Goal: Task Accomplishment & Management: Manage account settings

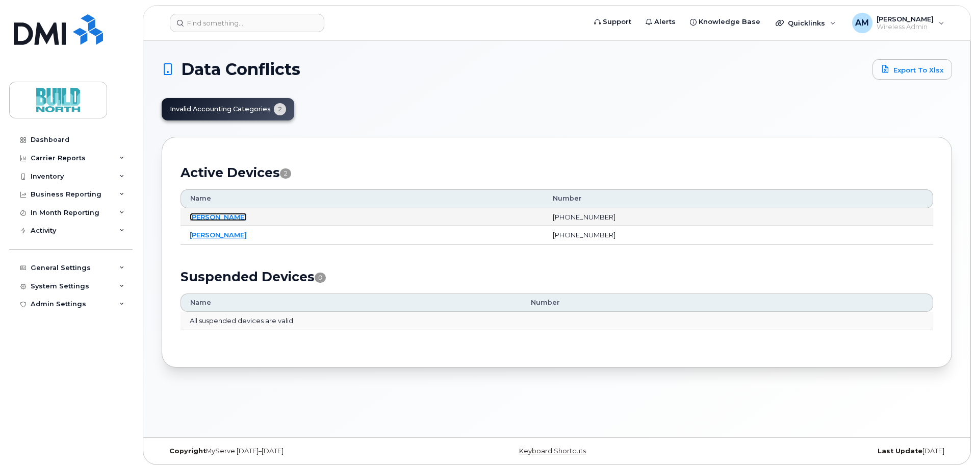
drag, startPoint x: 222, startPoint y: 216, endPoint x: 287, endPoint y: 214, distance: 64.8
click at [222, 216] on link "[PERSON_NAME]" at bounding box center [218, 217] width 57 height 8
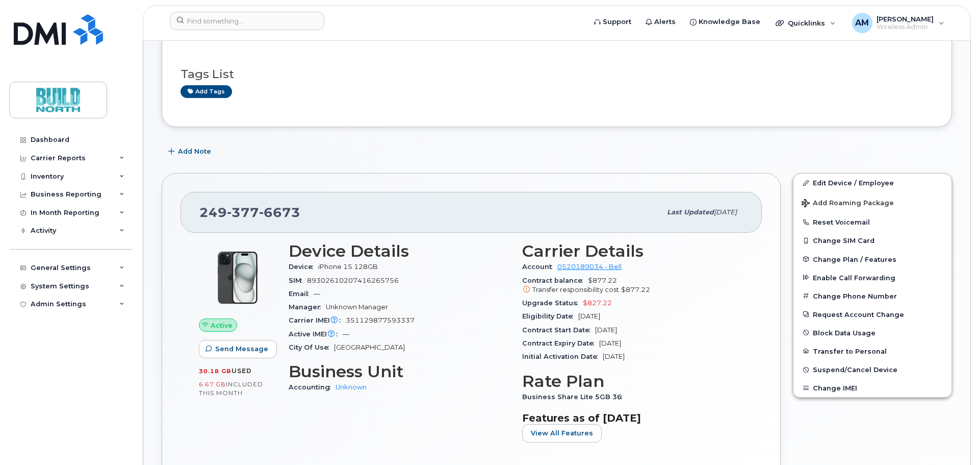
scroll to position [153, 0]
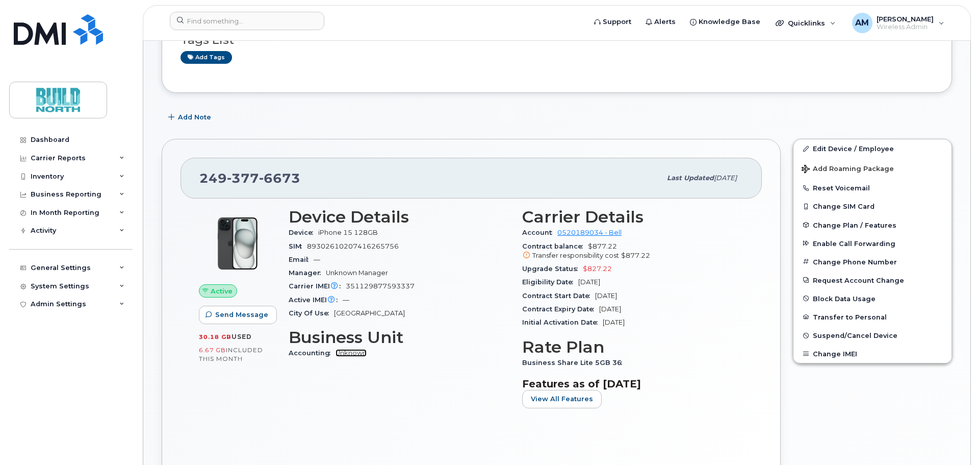
click at [358, 354] on link "Unknown" at bounding box center [351, 353] width 31 height 8
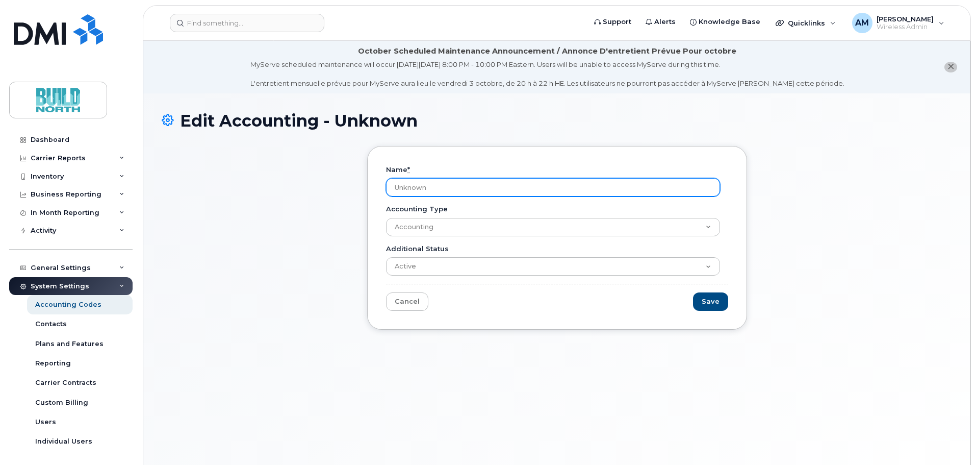
click at [677, 187] on input "Unknown" at bounding box center [553, 187] width 334 height 18
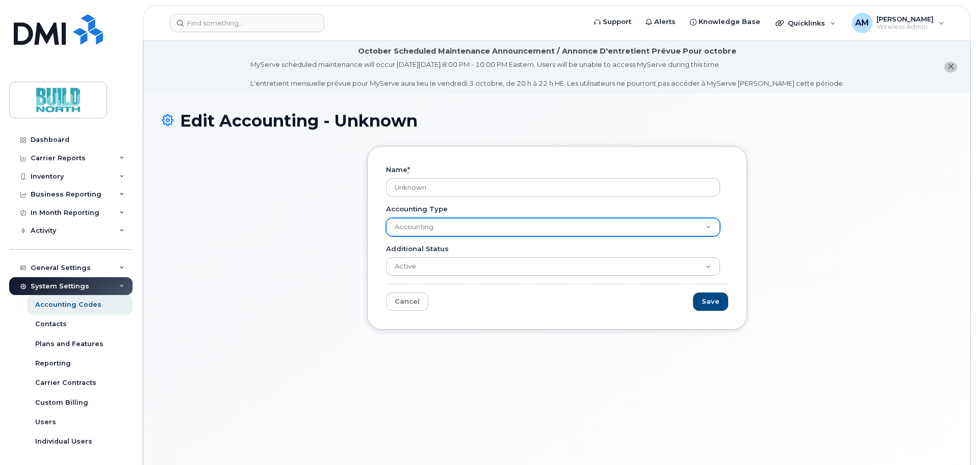
click at [576, 229] on select "Accounting" at bounding box center [553, 227] width 334 height 18
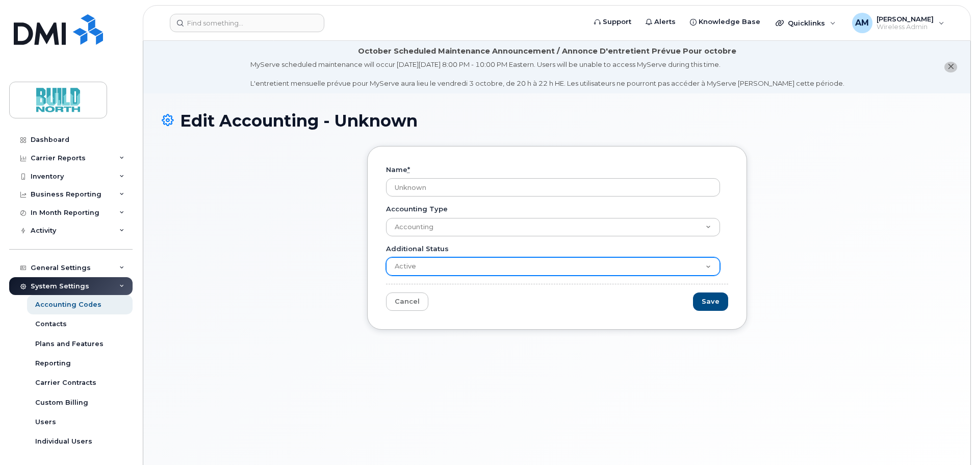
click at [433, 263] on select "Active Suspended Cancelled Closed" at bounding box center [553, 266] width 334 height 18
click at [386, 257] on select "Active Suspended Cancelled Closed" at bounding box center [553, 266] width 334 height 18
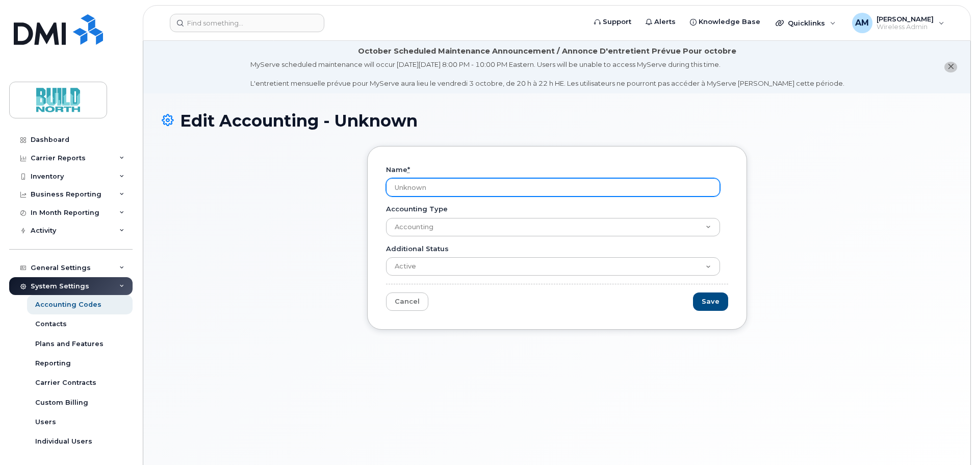
click at [440, 190] on input "Unknown" at bounding box center [553, 187] width 334 height 18
type input "U"
type input "BNC"
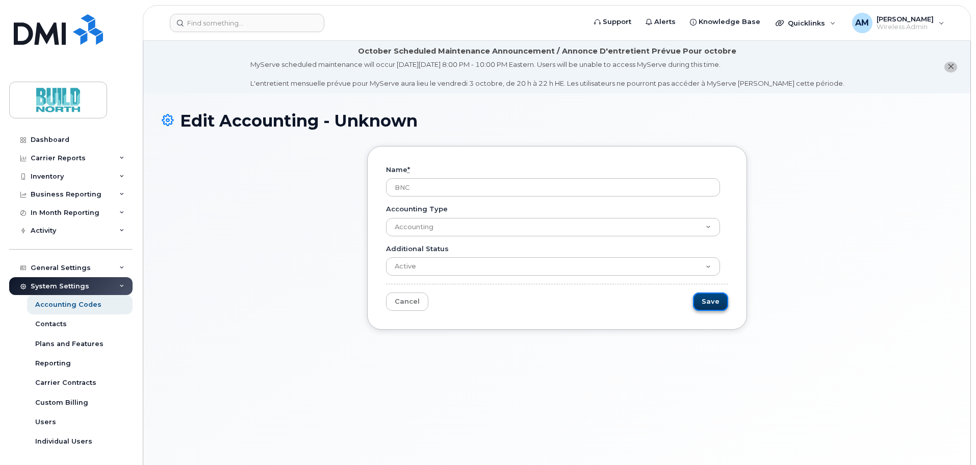
click at [712, 302] on input "Save" at bounding box center [710, 301] width 35 height 19
type input "Saving..."
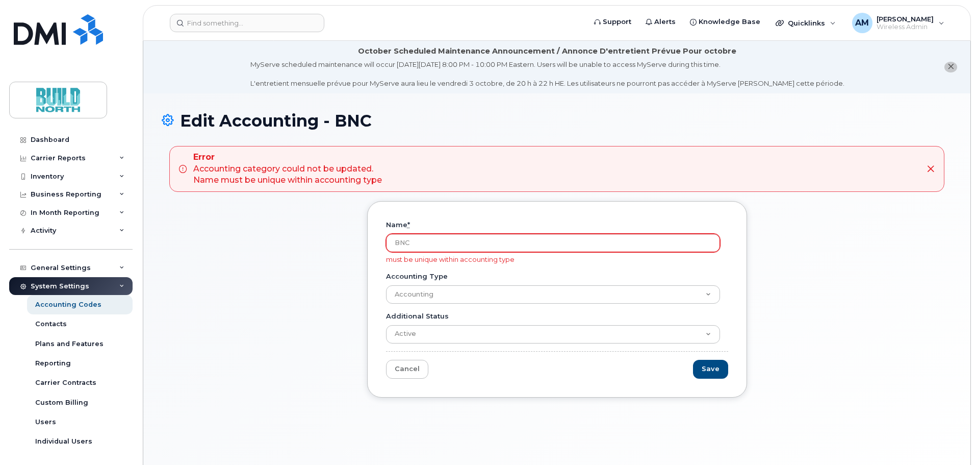
click at [459, 246] on input "BNC" at bounding box center [553, 243] width 334 height 18
click at [704, 363] on input "Save" at bounding box center [710, 368] width 35 height 19
type input "Saving..."
click at [63, 296] on link "Accounting Codes" at bounding box center [80, 304] width 106 height 19
click at [63, 302] on div "Accounting Codes" at bounding box center [68, 304] width 66 height 9
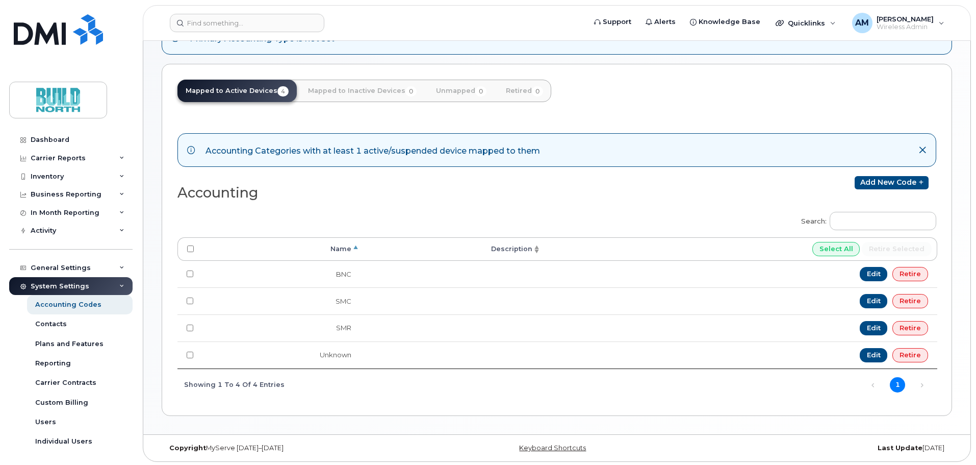
scroll to position [182, 0]
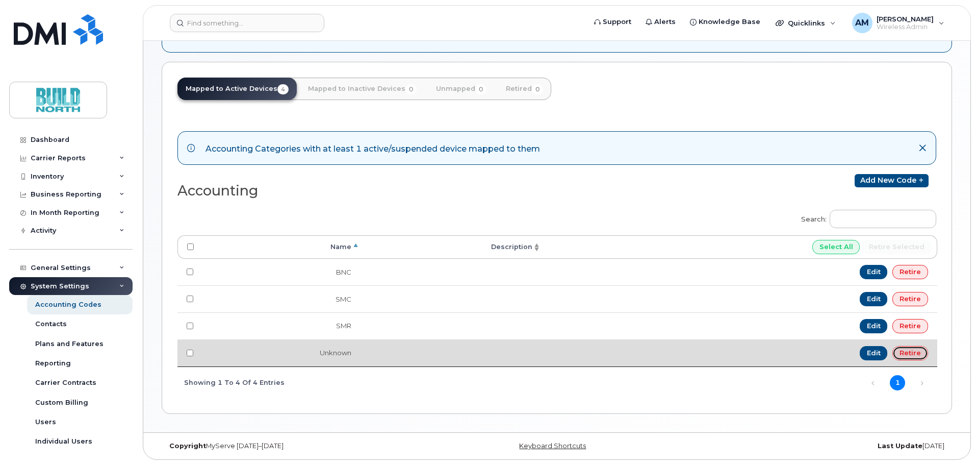
click at [914, 352] on link "Retire" at bounding box center [910, 353] width 36 height 14
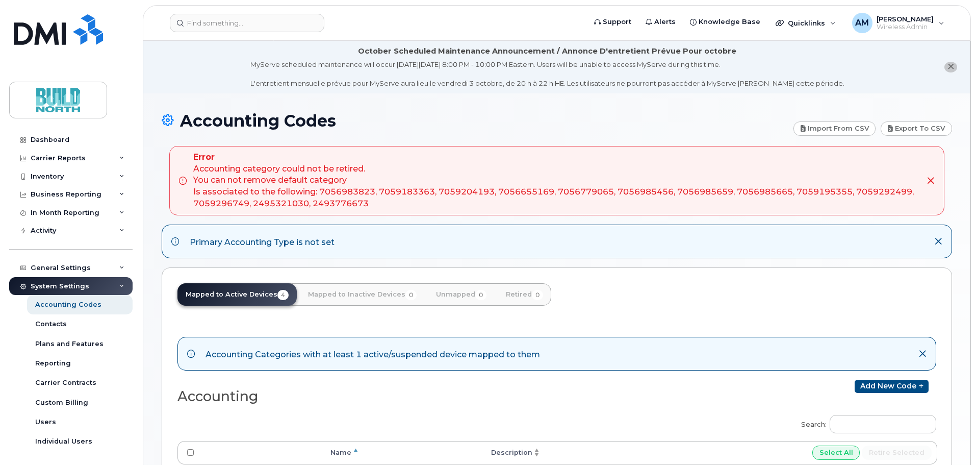
click at [119, 286] on icon at bounding box center [121, 285] width 5 height 5
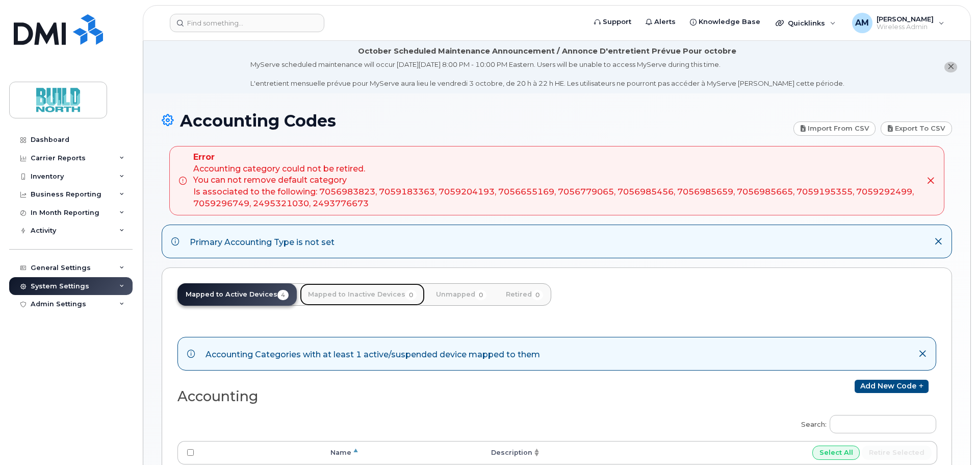
click at [364, 297] on link "Mapped to Inactive Devices 0" at bounding box center [362, 294] width 125 height 22
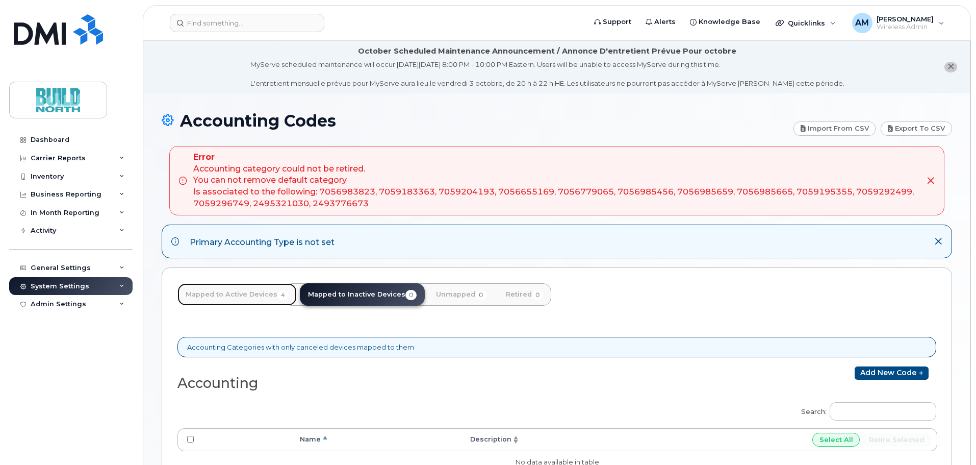
click at [252, 290] on link "Mapped to Active Devices 4" at bounding box center [236, 294] width 119 height 22
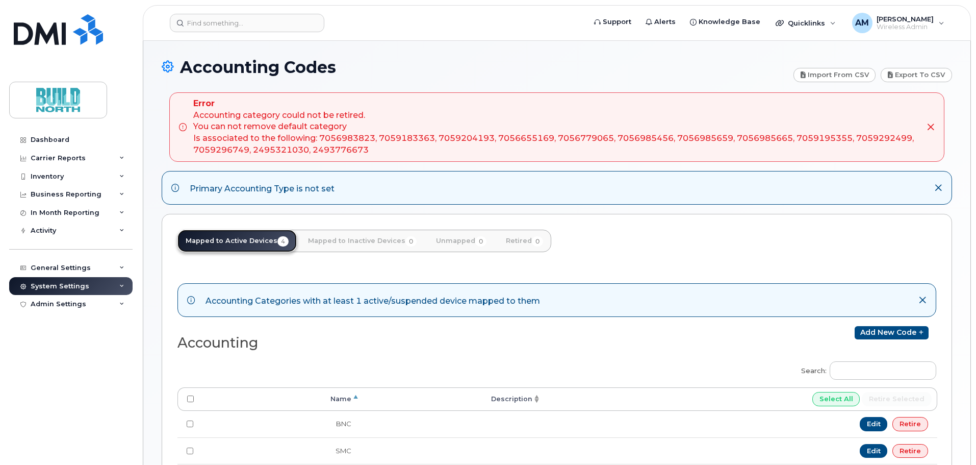
scroll to position [205, 0]
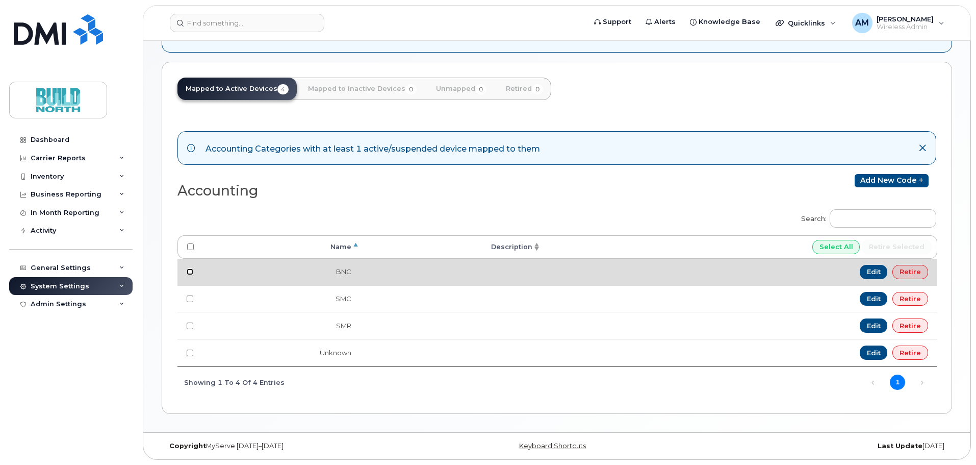
click at [189, 272] on input "checkbox" at bounding box center [190, 271] width 7 height 7
checkbox input "true"
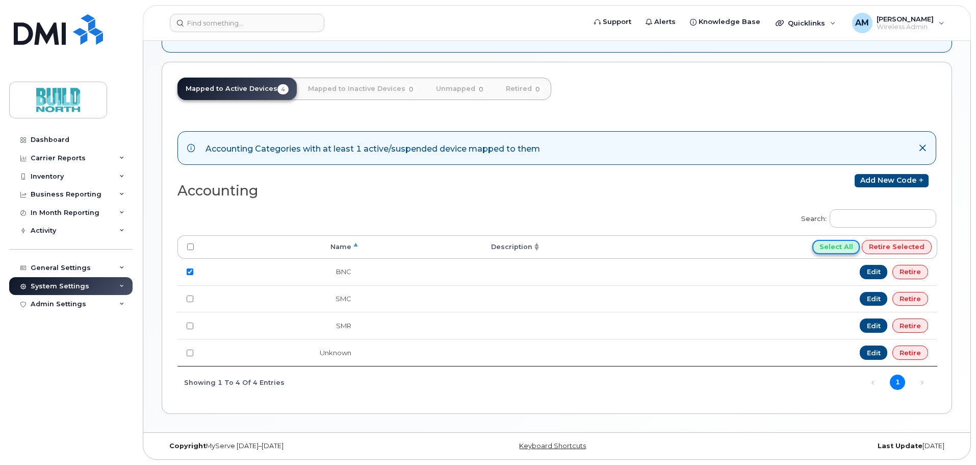
click at [842, 247] on input "Select All" at bounding box center [836, 247] width 48 height 14
checkbox input "true"
type input "Select None"
checkbox input "true"
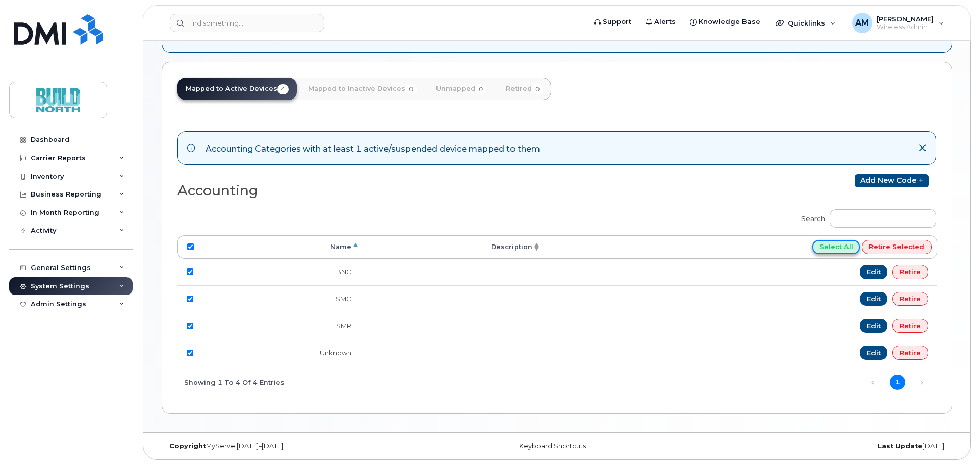
checkbox input "true"
click at [827, 248] on input "Select None" at bounding box center [832, 247] width 58 height 14
checkbox input "false"
type input "Select All"
checkbox input "false"
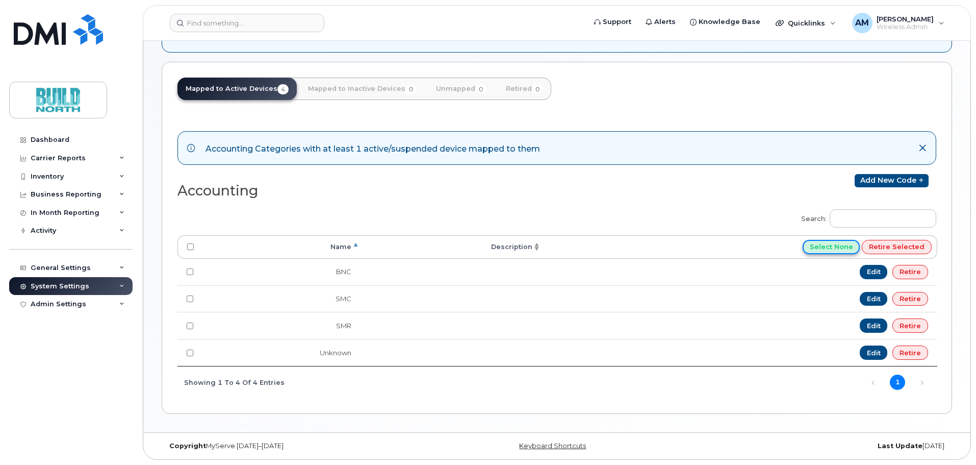
checkbox input "false"
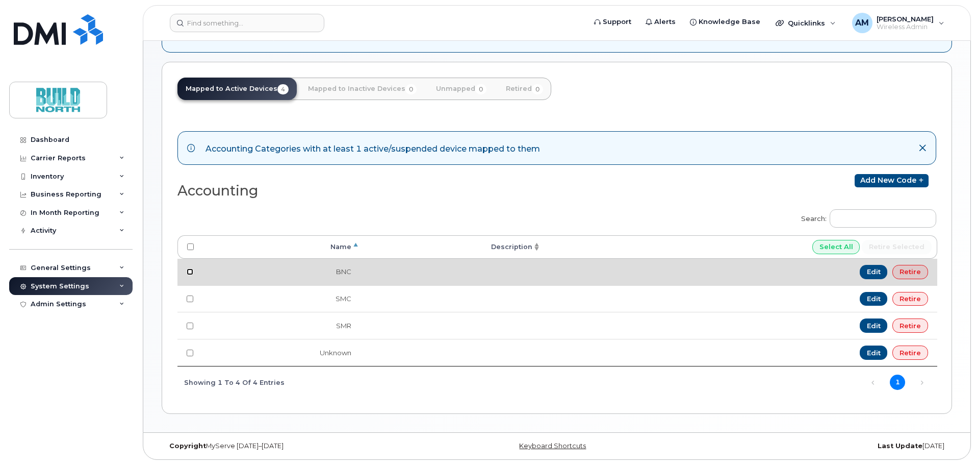
click at [187, 271] on input "checkbox" at bounding box center [190, 271] width 7 height 7
checkbox input "true"
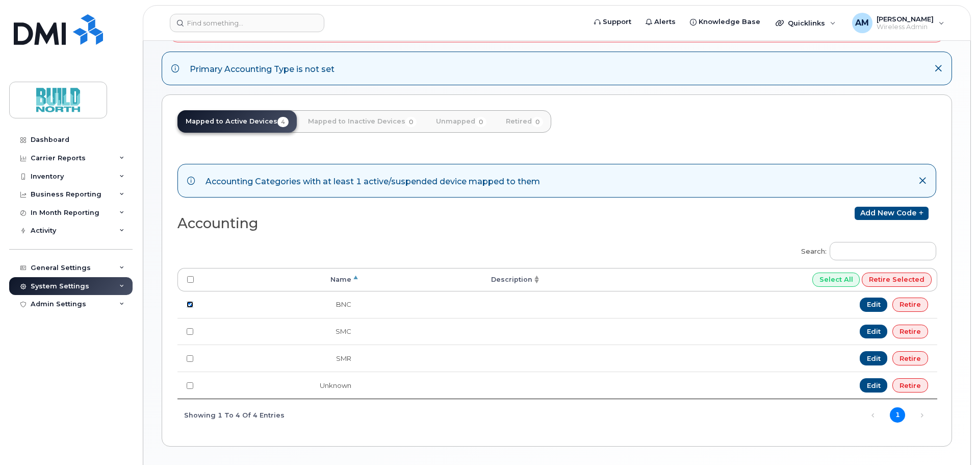
scroll to position [154, 0]
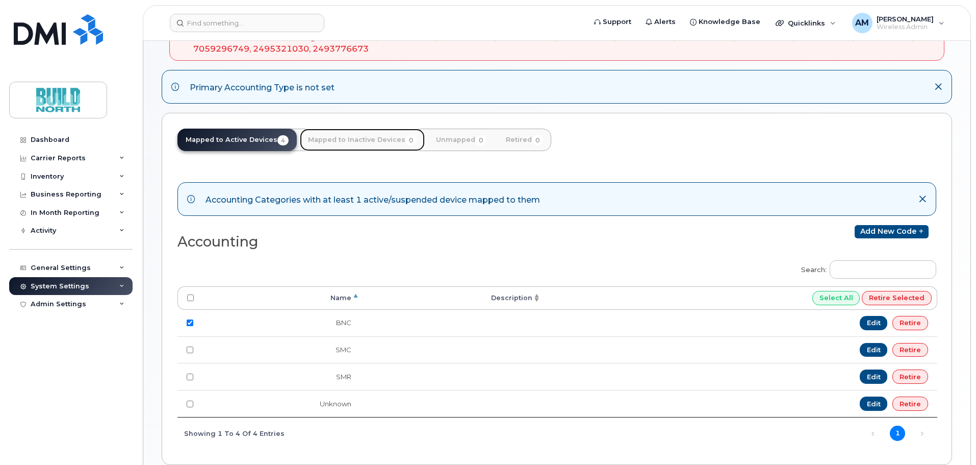
click at [338, 138] on link "Mapped to Inactive Devices 0" at bounding box center [362, 139] width 125 height 22
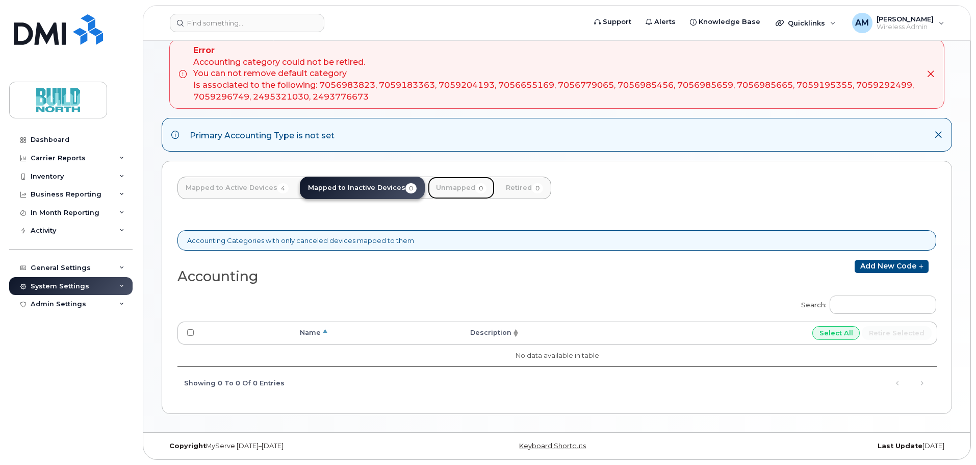
click at [451, 189] on link "Unmapped 0" at bounding box center [461, 187] width 67 height 22
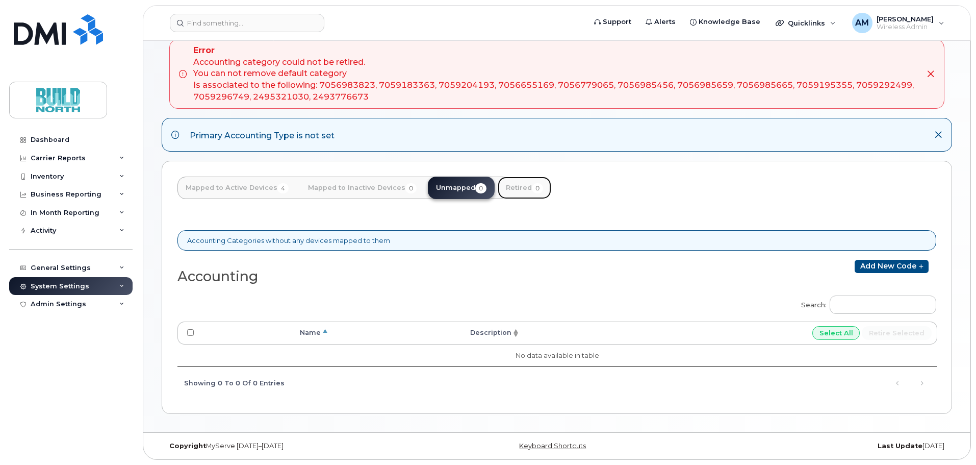
click at [512, 189] on link "Retired 0" at bounding box center [525, 187] width 54 height 22
